Goal: Browse casually

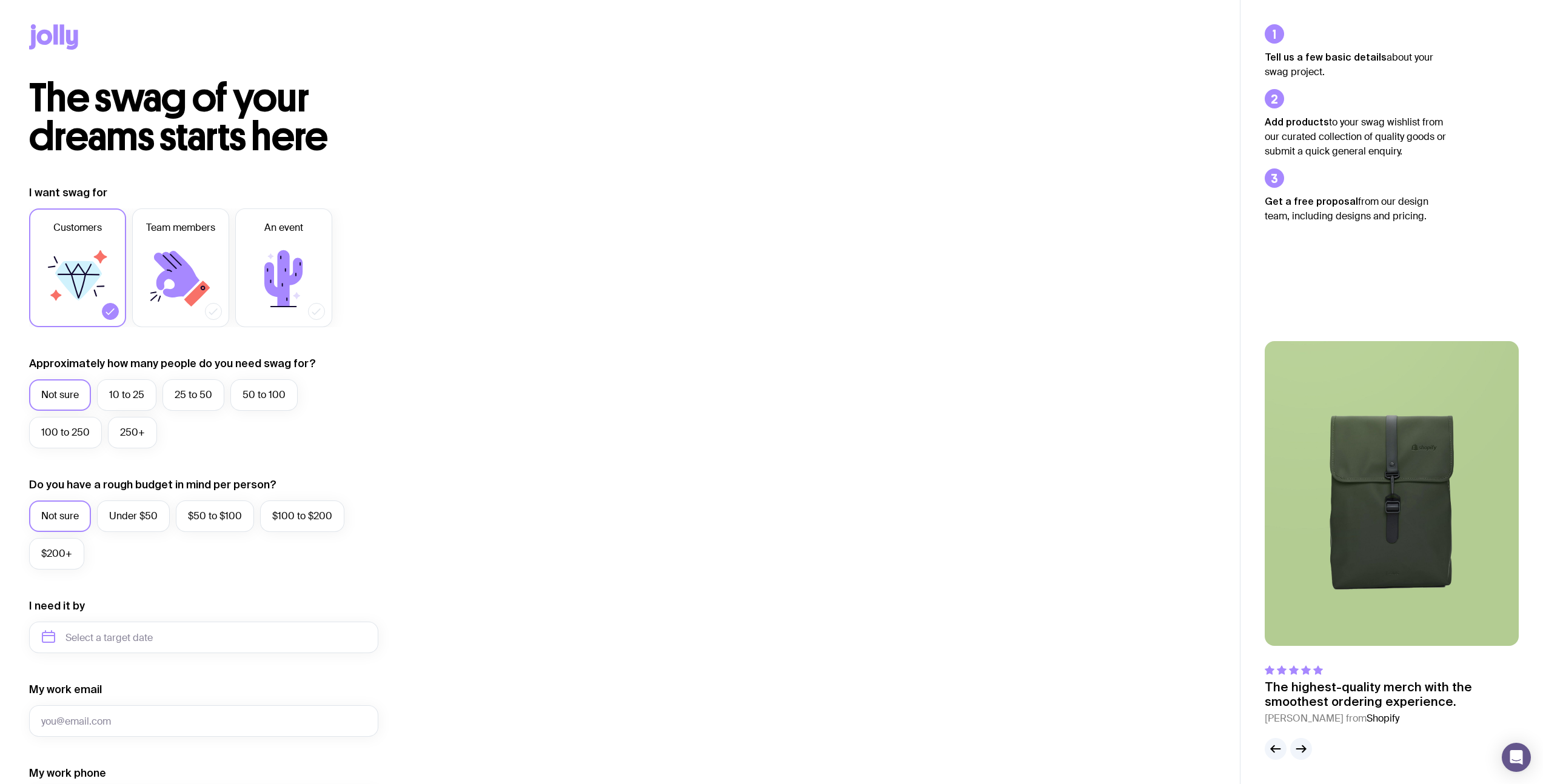
click at [585, 177] on div "The swag of your dreams starts here I want swag for Customers Team members An e…" at bounding box center [620, 542] width 1240 height 927
click at [70, 42] on icon at bounding box center [72, 40] width 12 height 20
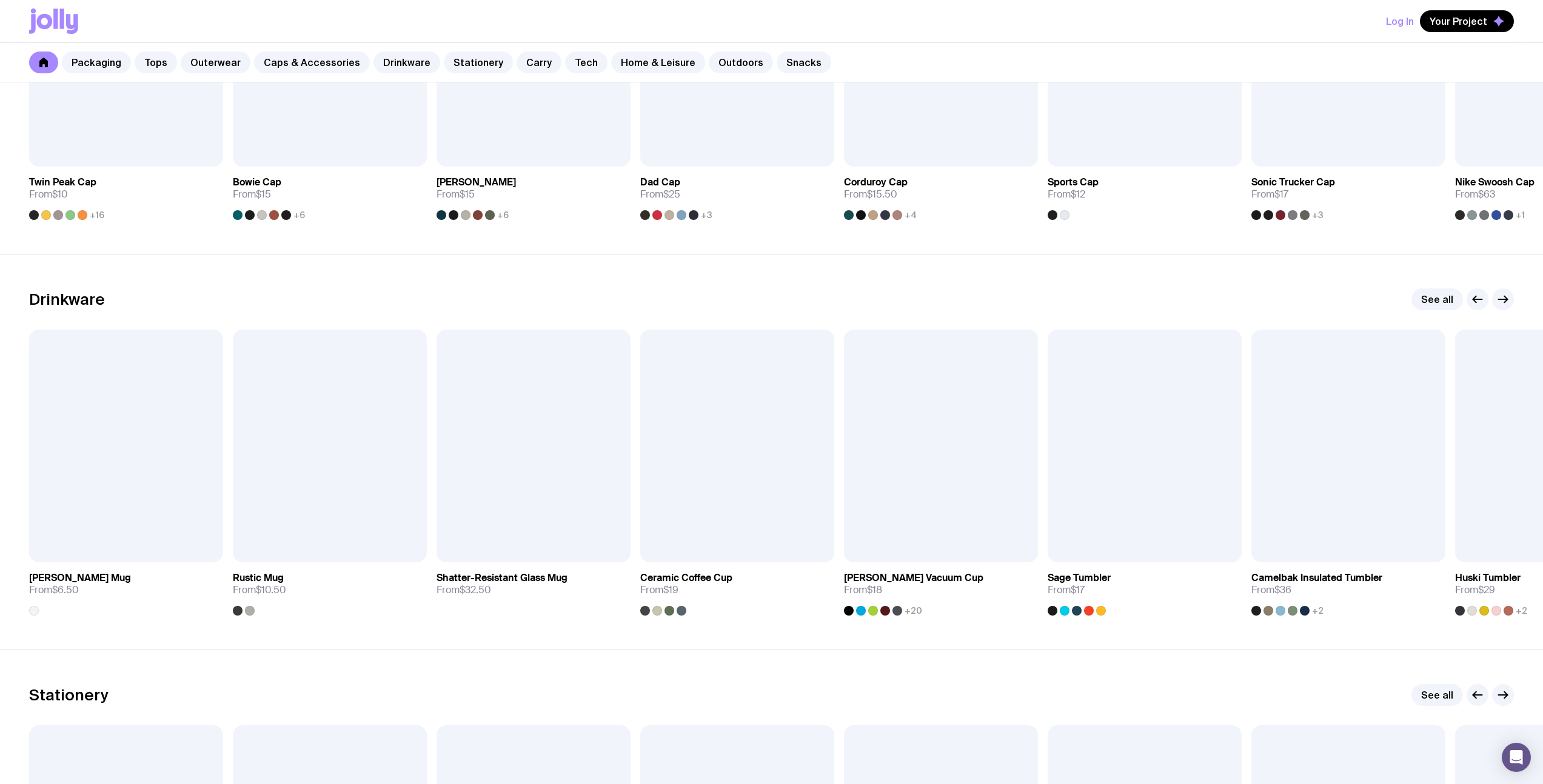
scroll to position [1618, 0]
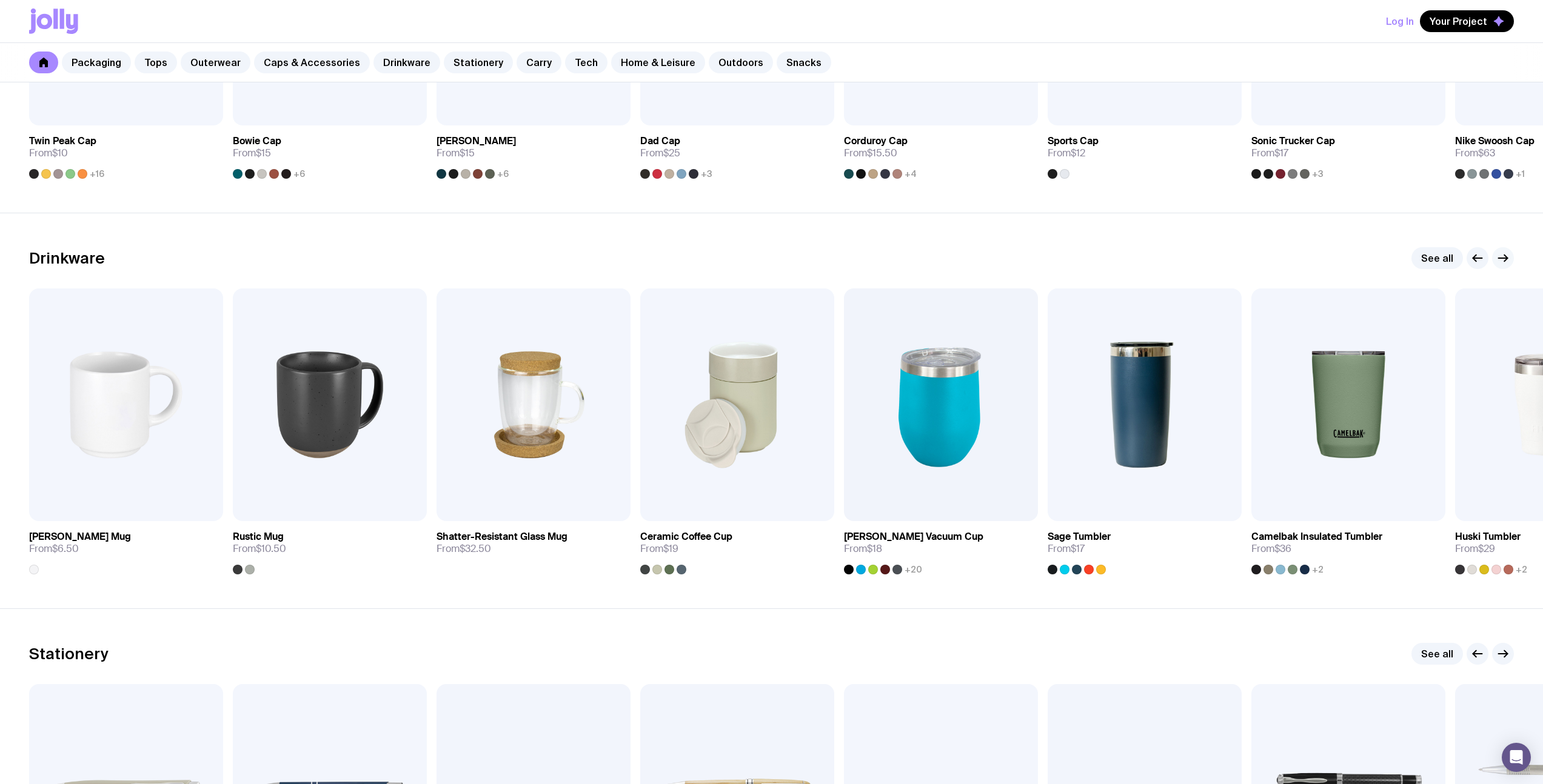
click at [1498, 254] on icon "button" at bounding box center [1503, 258] width 15 height 15
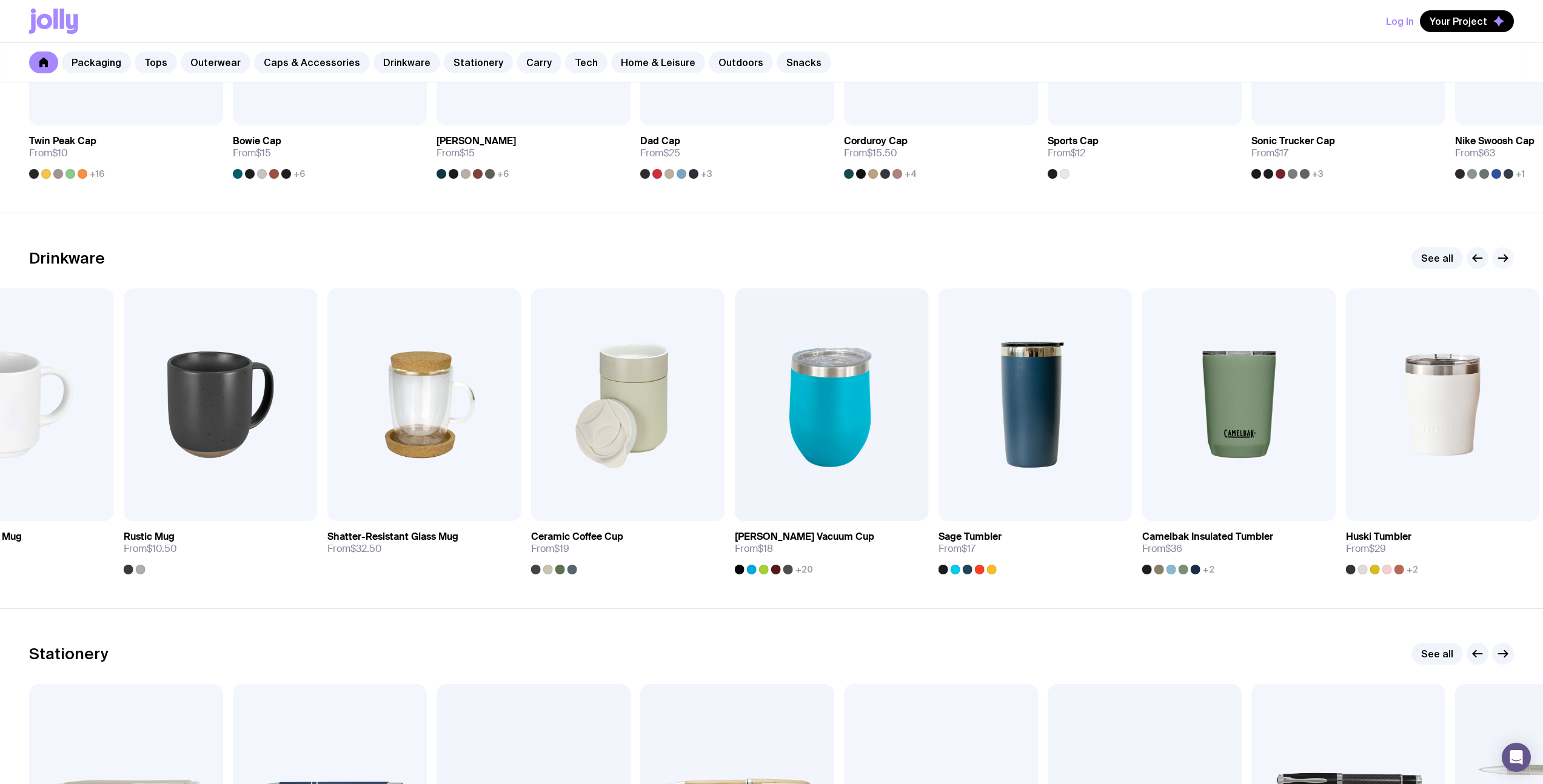
click at [1503, 254] on icon "button" at bounding box center [1503, 258] width 15 height 15
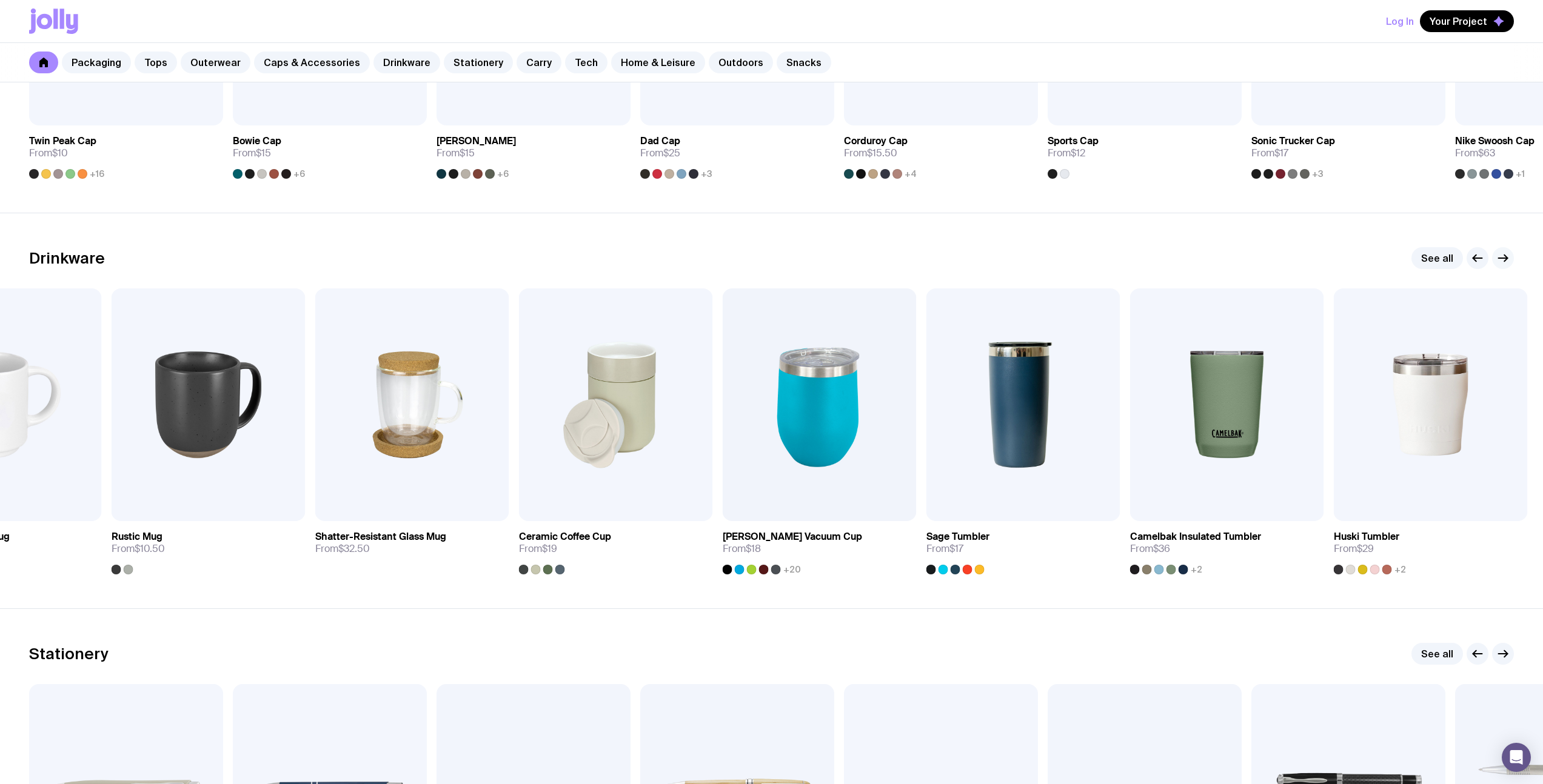
click at [1504, 255] on icon "button" at bounding box center [1505, 258] width 3 height 7
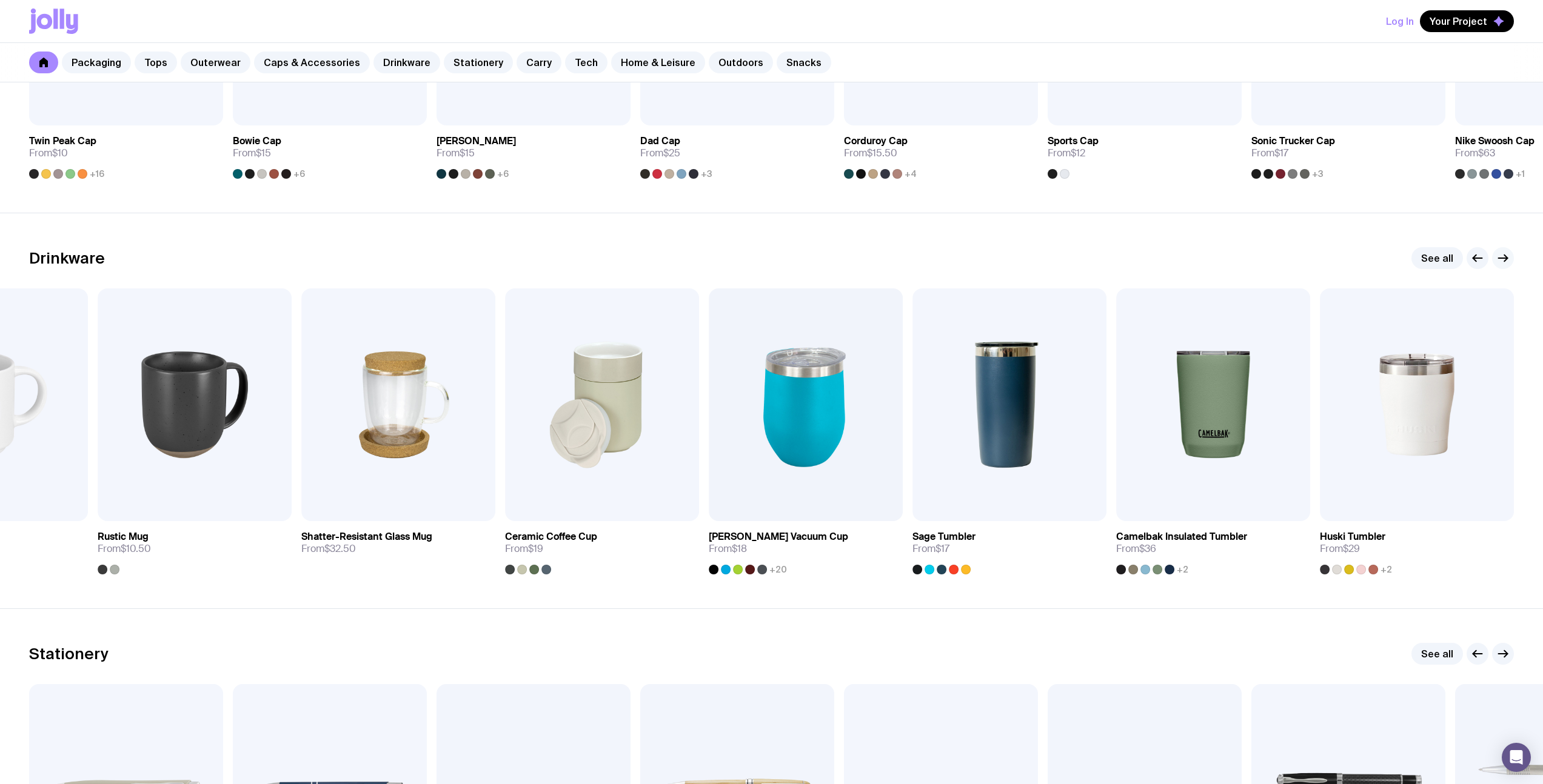
click at [1504, 255] on icon "button" at bounding box center [1505, 258] width 3 height 7
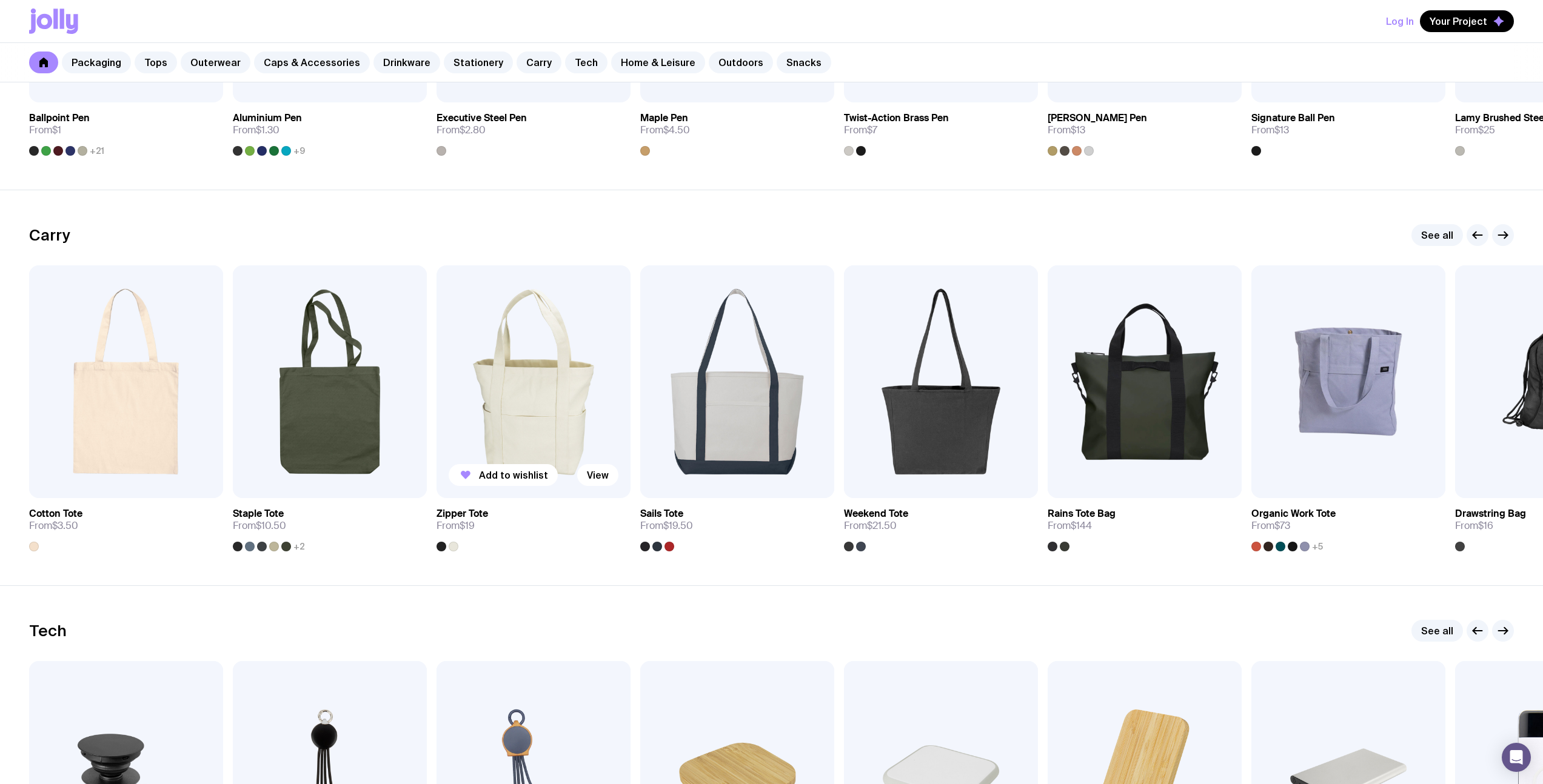
scroll to position [2783, 0]
